Goal: Information Seeking & Learning: Learn about a topic

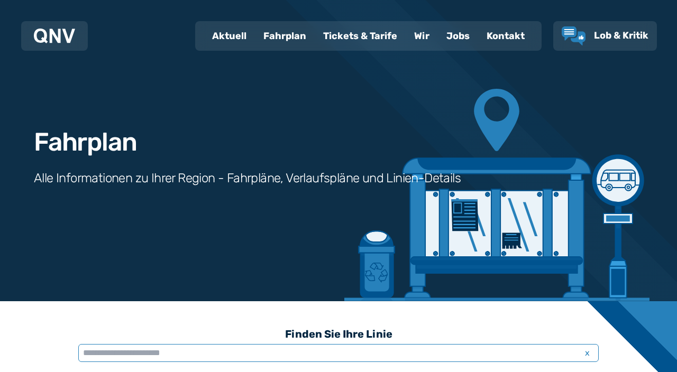
click at [126, 347] on input "text" at bounding box center [338, 353] width 520 height 18
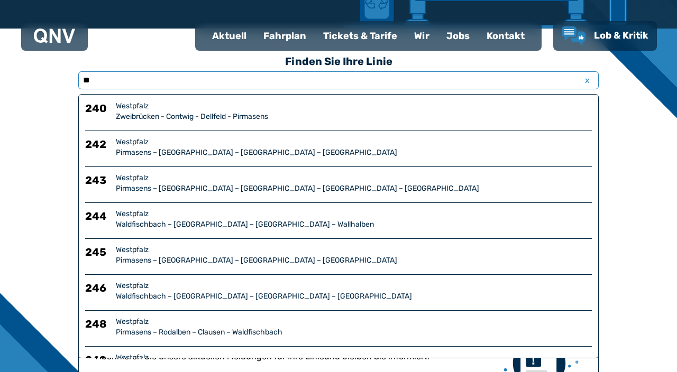
type input "***"
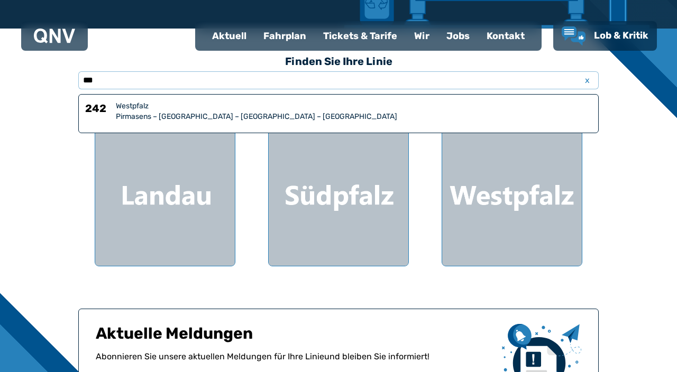
click at [149, 103] on div "Westpfalz" at bounding box center [354, 106] width 476 height 11
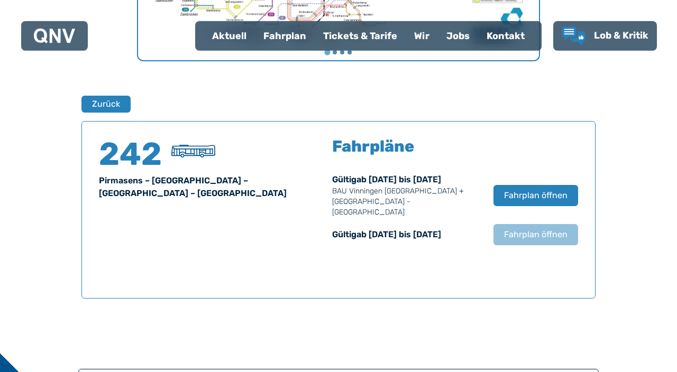
scroll to position [697, 0]
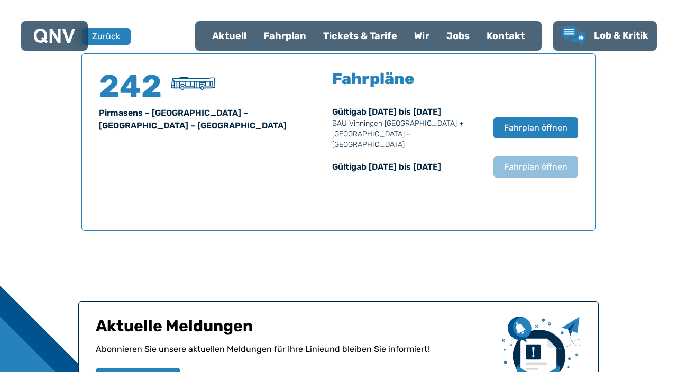
click at [418, 161] on div "Gültig ab [DATE] bis [DATE]" at bounding box center [407, 167] width 151 height 13
click at [521, 122] on span "Fahrplan öffnen" at bounding box center [535, 128] width 63 height 13
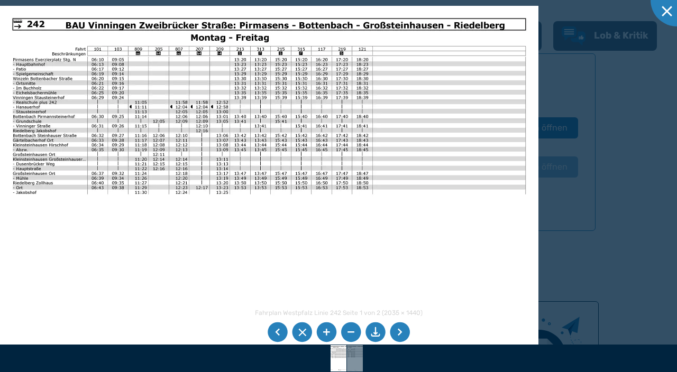
click at [459, 250] on img at bounding box center [269, 196] width 538 height 381
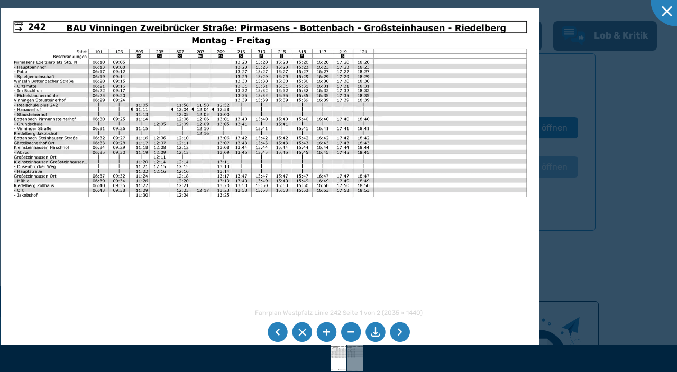
click at [401, 327] on li at bounding box center [400, 333] width 20 height 20
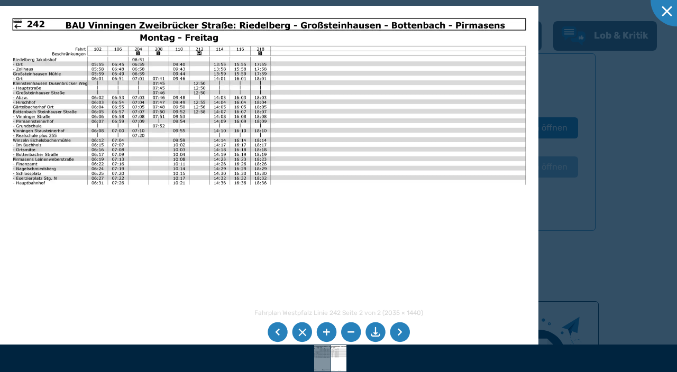
click at [406, 333] on li at bounding box center [400, 333] width 20 height 20
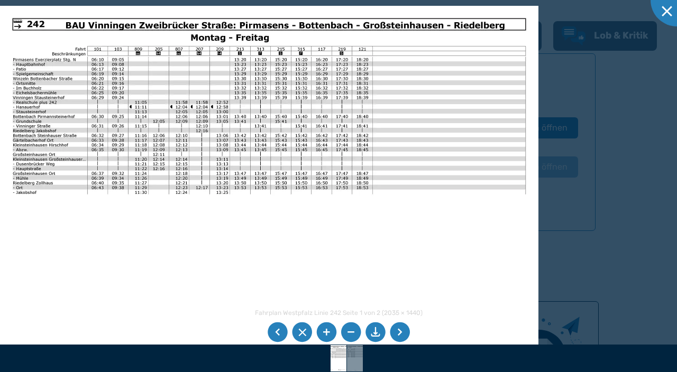
click at [399, 335] on li at bounding box center [400, 333] width 20 height 20
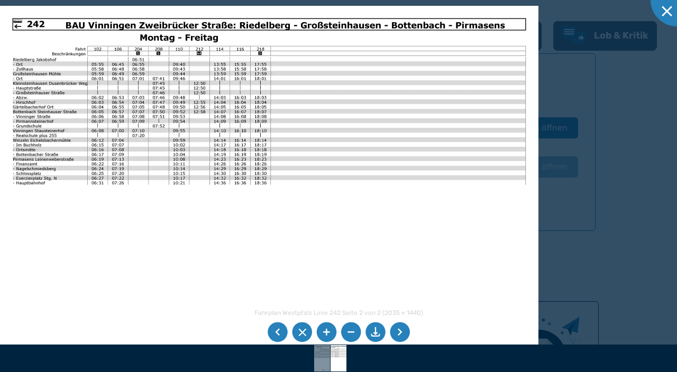
click at [271, 339] on li at bounding box center [278, 333] width 20 height 20
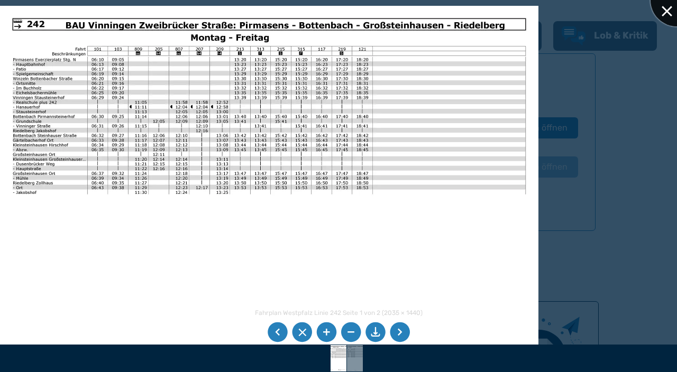
click at [666, 5] on div at bounding box center [676, 0] width 53 height 53
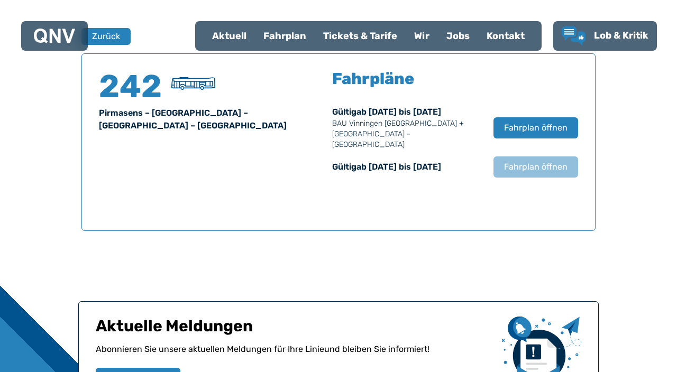
click at [225, 25] on div "Aktuell" at bounding box center [229, 35] width 51 height 27
click at [218, 32] on div "Aktuell" at bounding box center [229, 35] width 51 height 27
click at [217, 43] on div "Aktuell" at bounding box center [229, 35] width 51 height 27
select select "*"
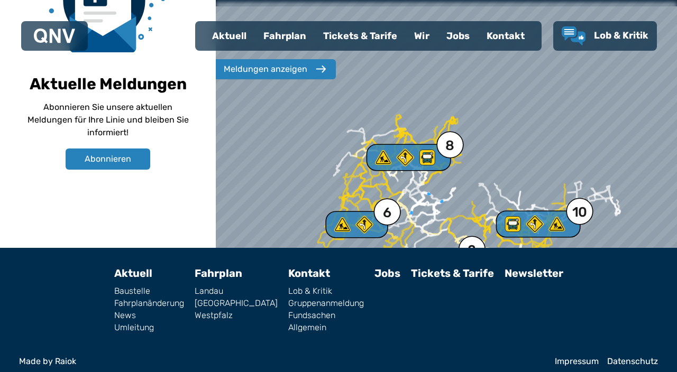
click at [267, 65] on div "Meldungen anzeigen" at bounding box center [266, 69] width 84 height 13
